Goal: Transaction & Acquisition: Download file/media

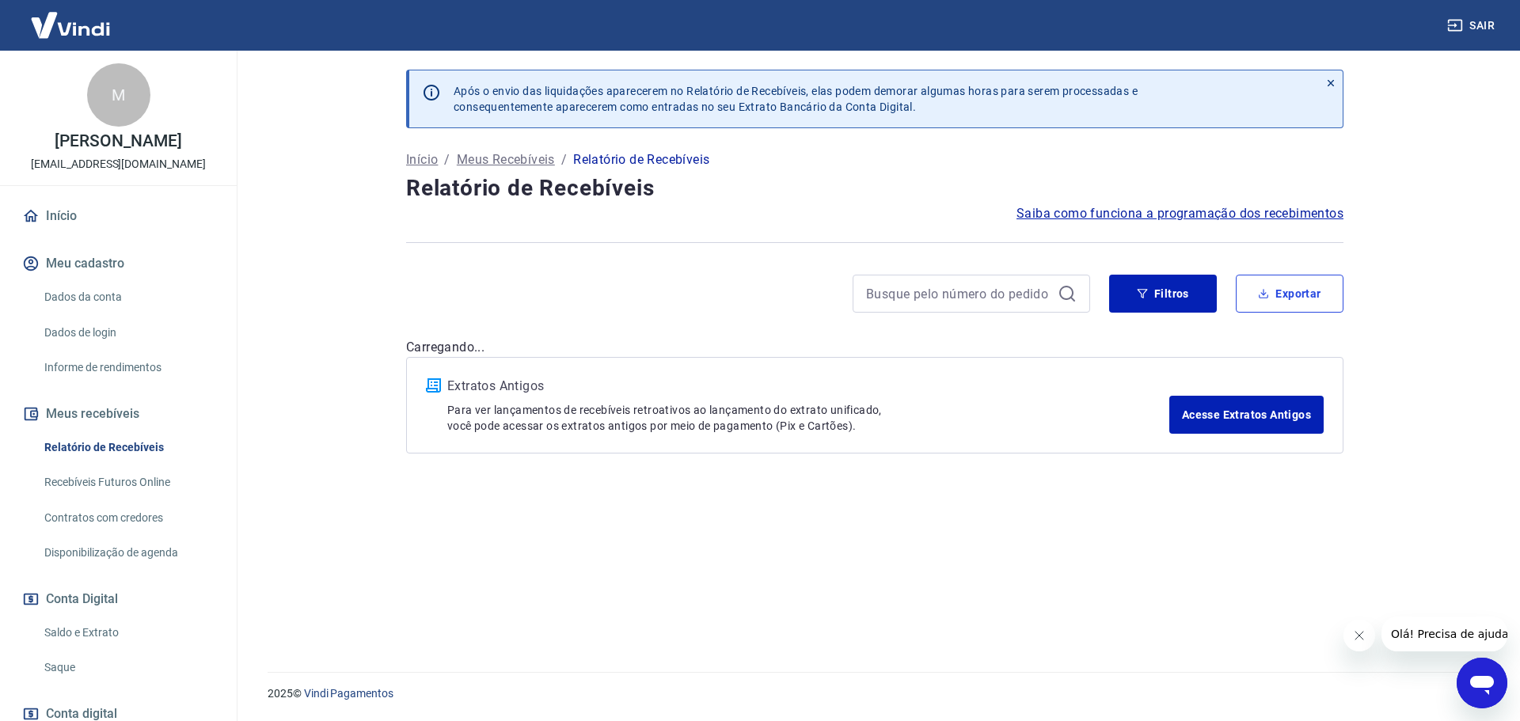
drag, startPoint x: 1301, startPoint y: 290, endPoint x: 1308, endPoint y: 295, distance: 9.0
click at [1302, 295] on button "Exportar" at bounding box center [1290, 294] width 108 height 38
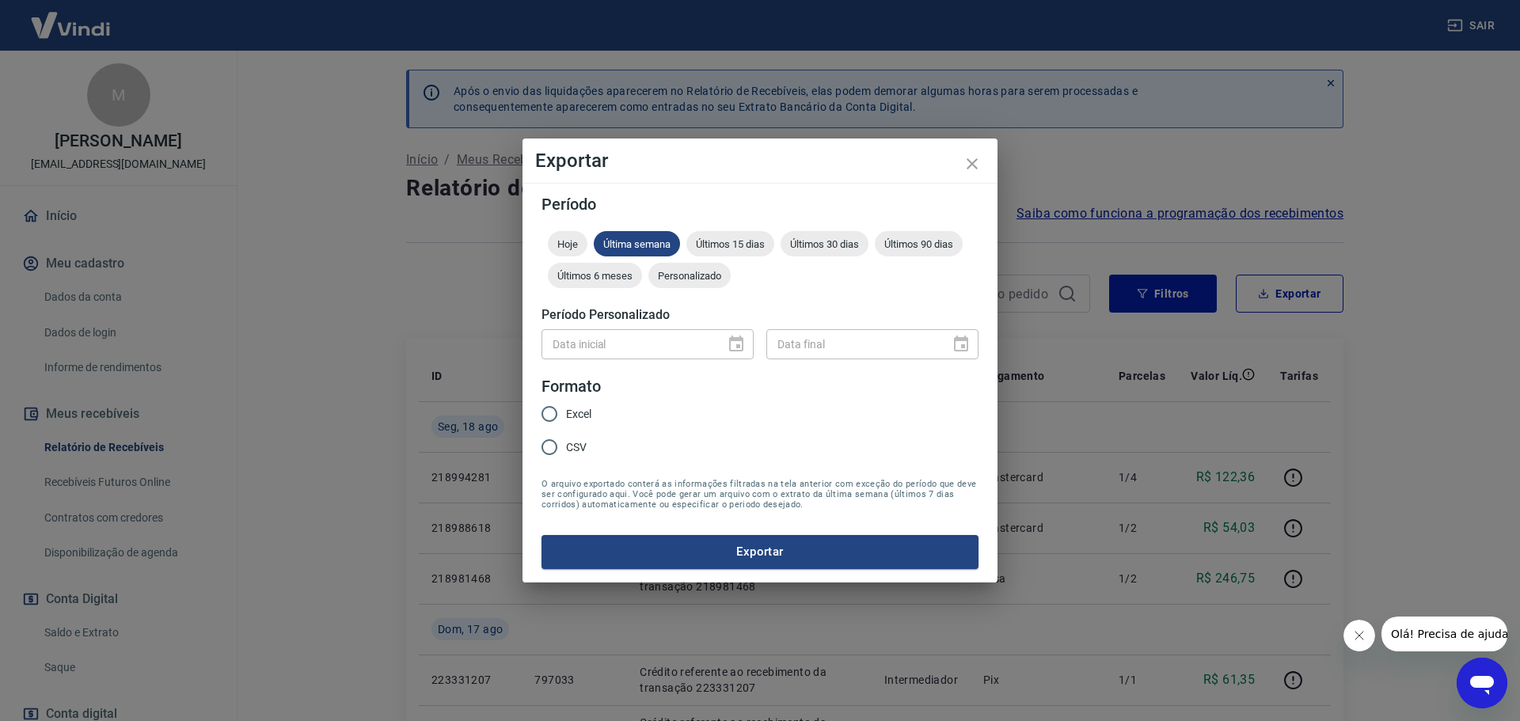
click at [737, 347] on div "Data inicial" at bounding box center [648, 343] width 212 height 29
drag, startPoint x: 723, startPoint y: 347, endPoint x: 673, endPoint y: 345, distance: 49.9
click at [723, 346] on div "Data inicial" at bounding box center [648, 343] width 212 height 29
click at [698, 276] on span "Personalizado" at bounding box center [690, 276] width 82 height 12
click at [647, 365] on form "Período Hoje Última semana Últimos 15 dias Últimos 30 dias Últimos 90 dias Últi…" at bounding box center [760, 382] width 437 height 372
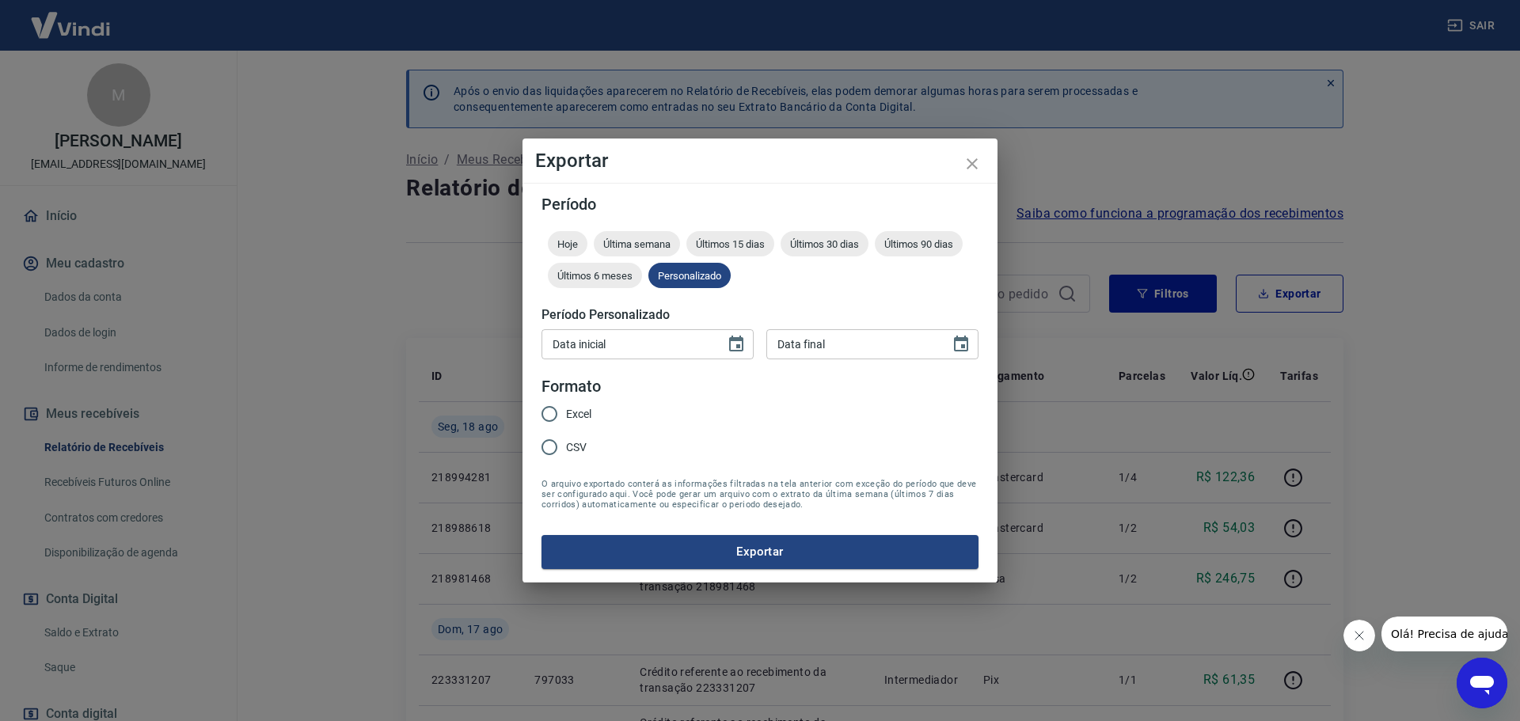
click at [653, 359] on input "Data inicial" at bounding box center [628, 343] width 173 height 29
type input "01/08/2025"
click at [790, 342] on div "Data final DD/MM/YYYY Data final" at bounding box center [873, 343] width 212 height 29
click at [779, 344] on input "04/08/2025" at bounding box center [853, 343] width 173 height 29
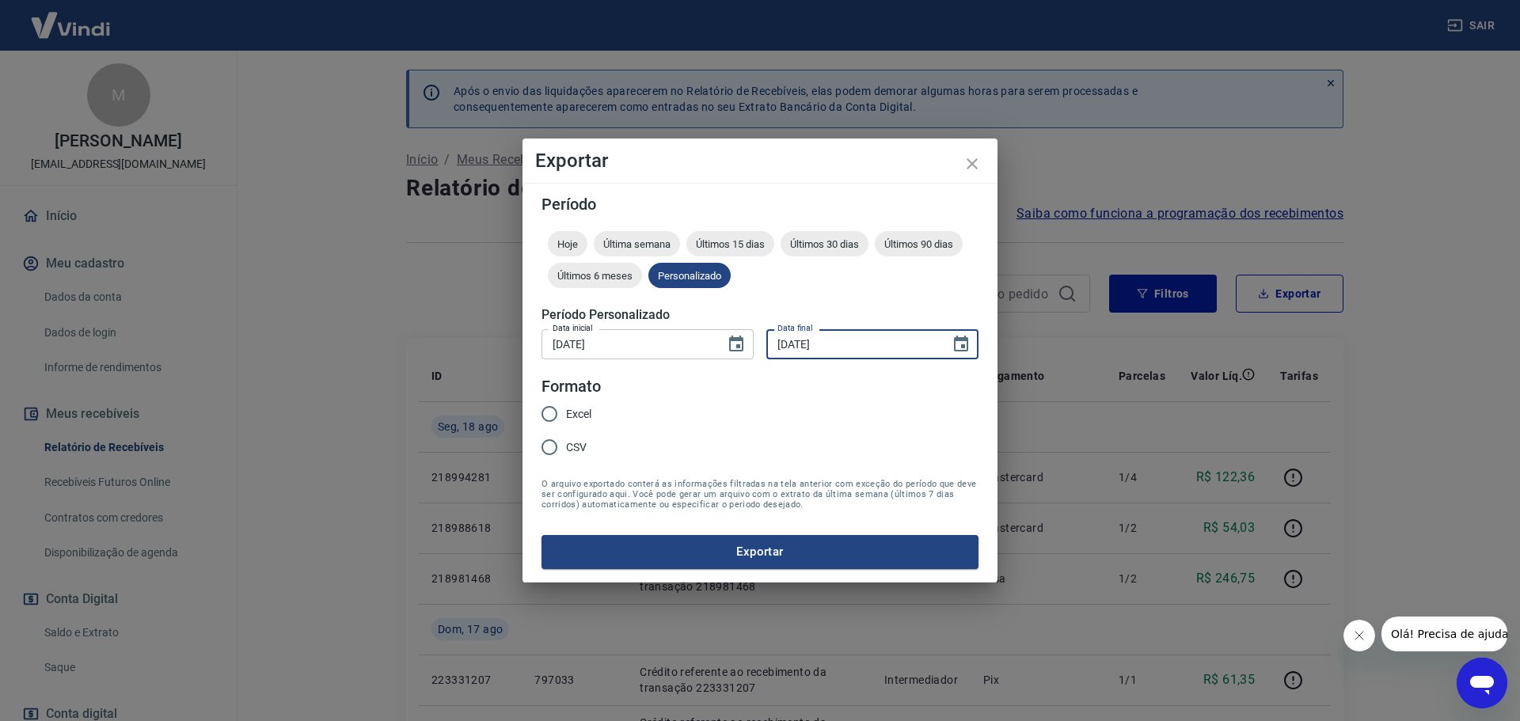
type input "18/08/2025"
click at [850, 405] on form "Período Hoje Última semana Últimos 15 dias Últimos 30 dias Últimos 90 dias Últi…" at bounding box center [760, 382] width 437 height 372
click at [570, 444] on span "CSV" at bounding box center [576, 448] width 21 height 17
click at [566, 444] on input "CSV" at bounding box center [549, 447] width 33 height 33
radio input "true"
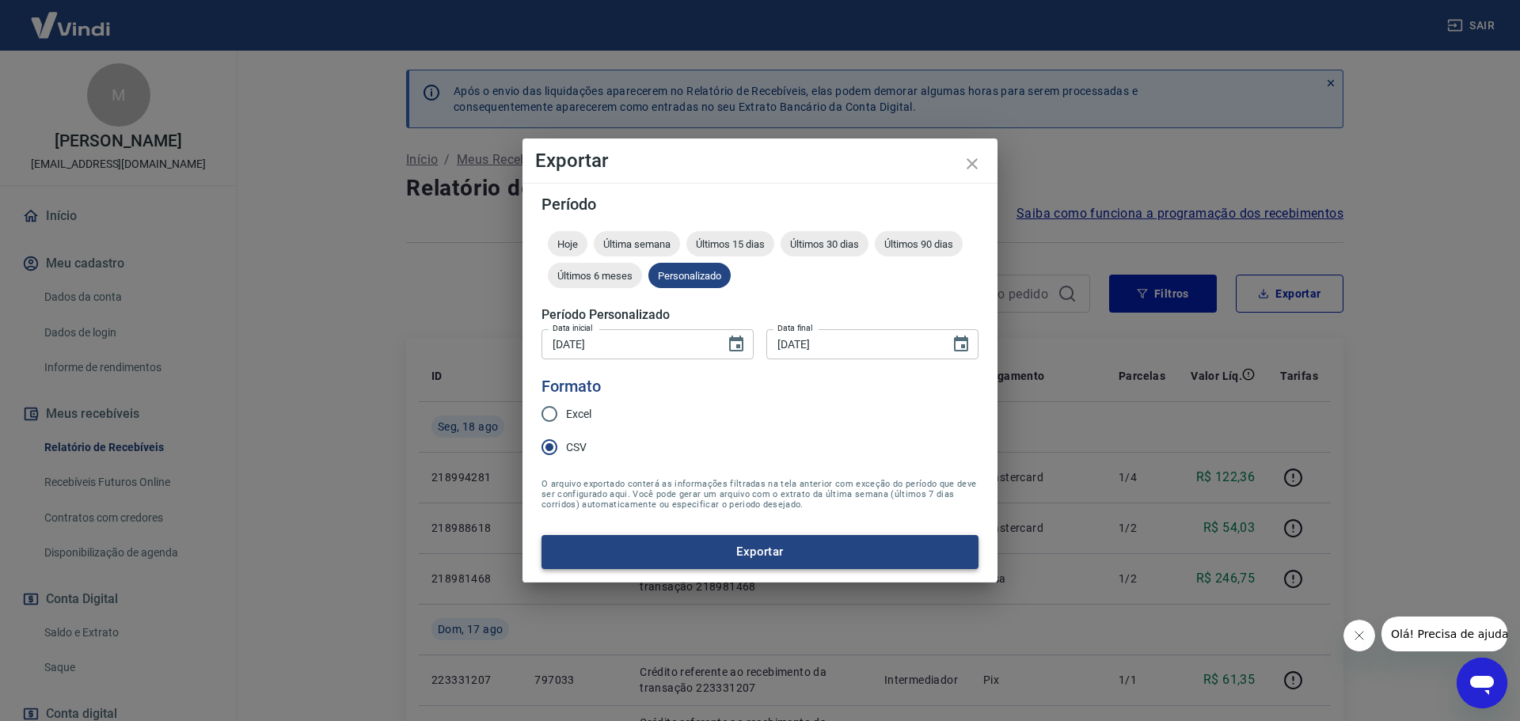
click at [766, 550] on button "Exportar" at bounding box center [760, 551] width 437 height 33
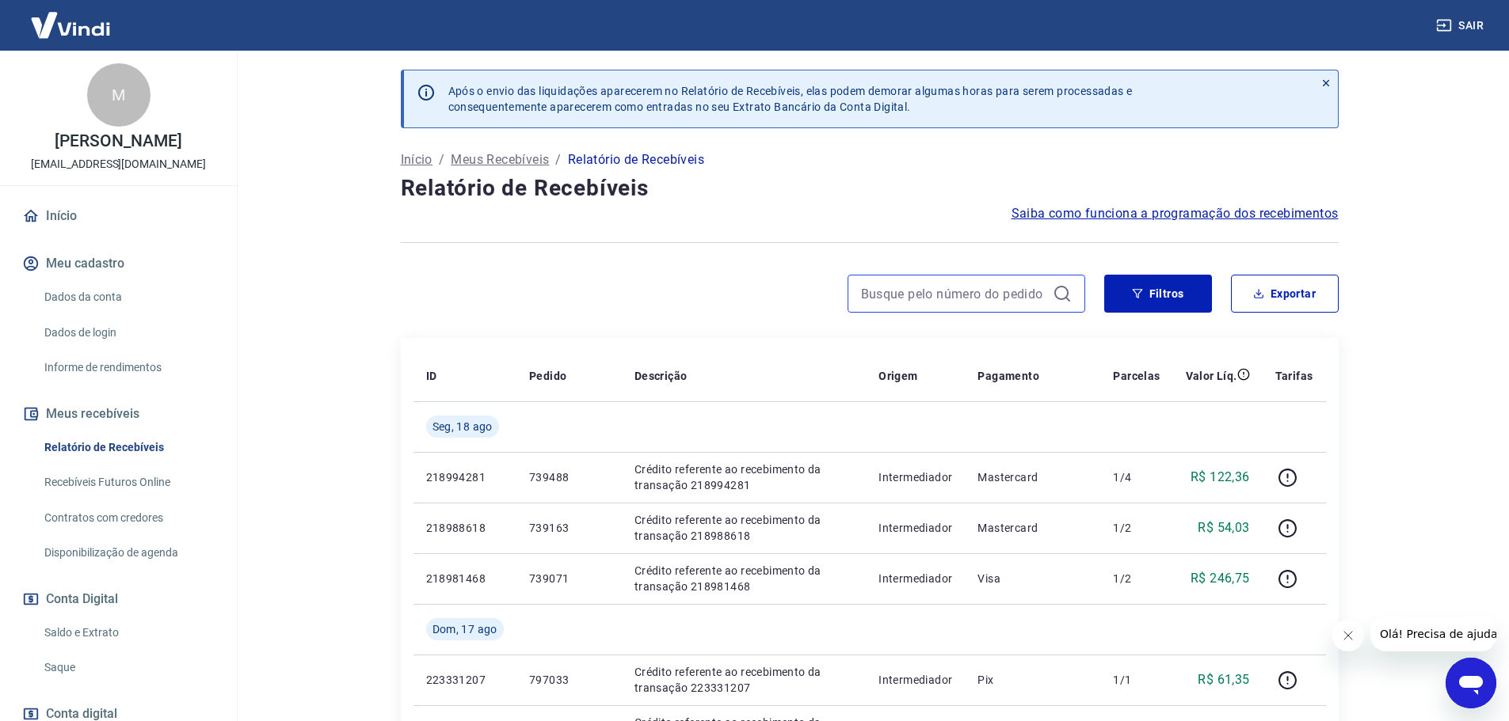
click at [892, 291] on input at bounding box center [953, 294] width 185 height 24
